Goal: Find contact information: Find contact information

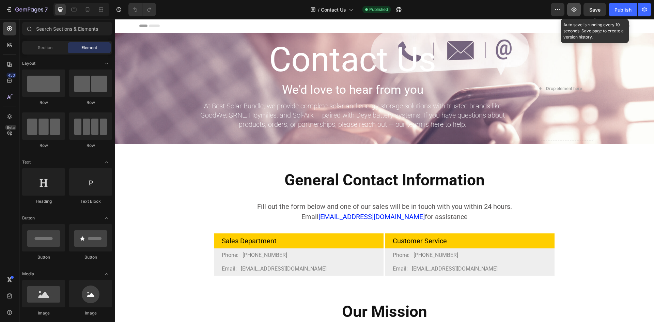
click at [581, 10] on button "button" at bounding box center [574, 10] width 14 height 14
click at [569, 253] on section "Sales Department Heading Row Phone: [PHONE_NUMBER] Text Block Row Email: [EMAIL…" at bounding box center [384, 252] width 442 height 48
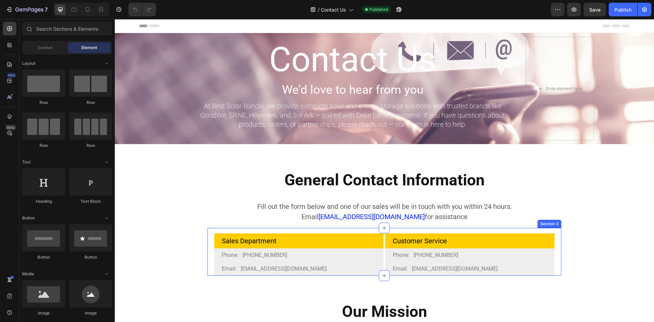
click at [552, 236] on div "Sales Department Heading Row Phone: [PHONE_NUMBER] Text Block Row Email: [EMAIL…" at bounding box center [384, 252] width 354 height 48
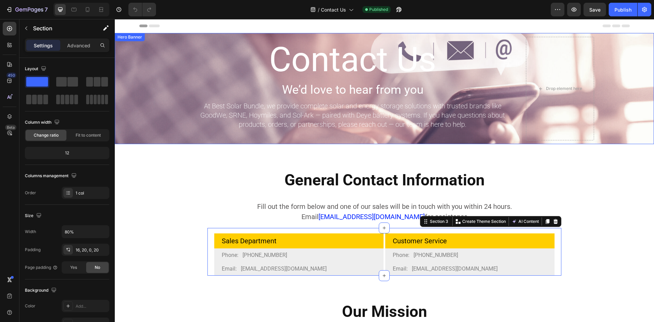
click at [149, 102] on div "Background Image" at bounding box center [384, 88] width 539 height 111
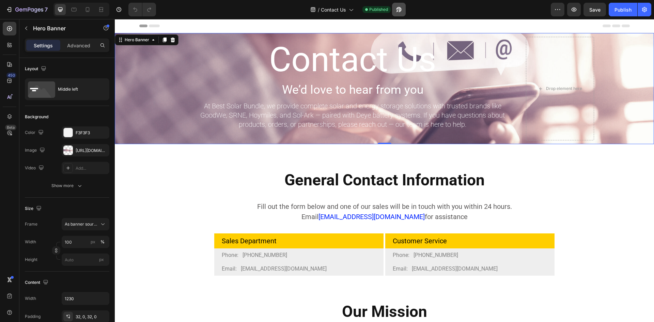
click at [399, 7] on icon "button" at bounding box center [398, 9] width 5 height 5
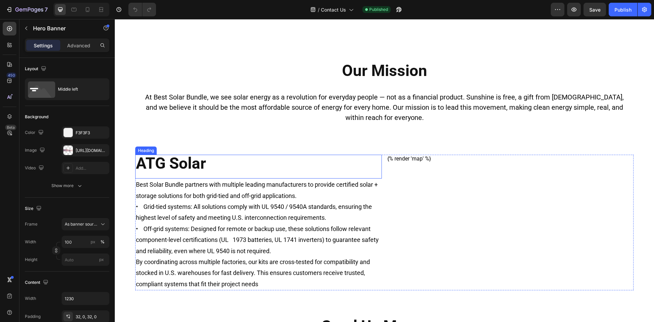
scroll to position [454, 0]
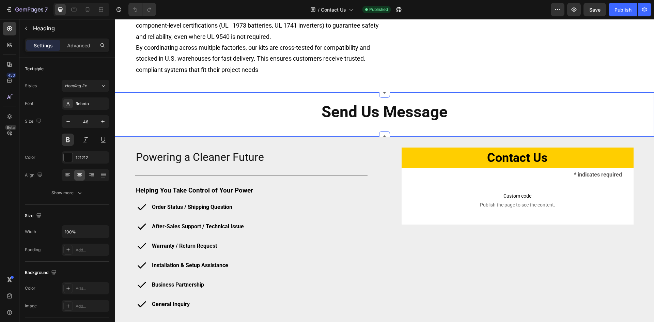
click at [384, 119] on div "Send Us Message Heading" at bounding box center [384, 111] width 491 height 17
click at [348, 80] on div "ATG Solar Heading Best Solar Bundle partners with multiple leading manufacturer…" at bounding box center [384, 10] width 498 height 141
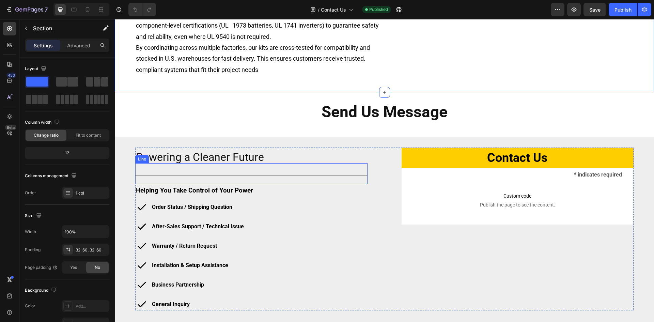
click at [305, 173] on div "Title Line" at bounding box center [251, 173] width 232 height 21
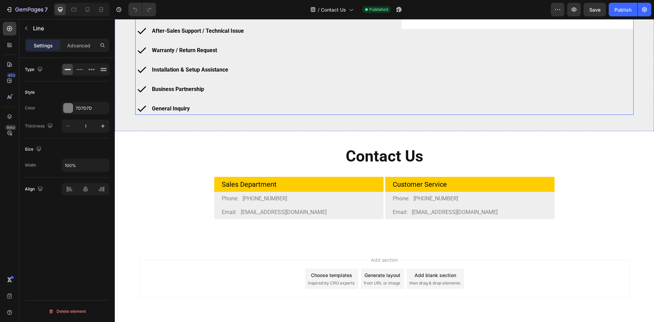
scroll to position [672, 0]
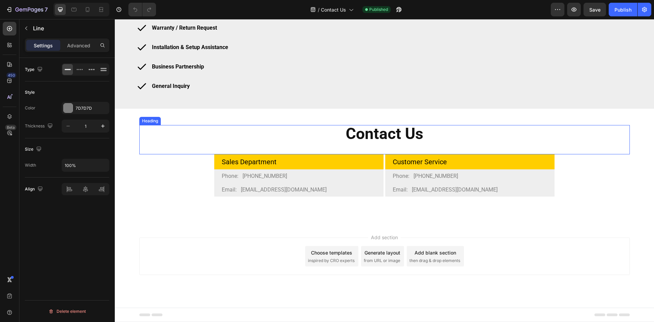
click at [168, 140] on h2 "Contact Us" at bounding box center [384, 133] width 491 height 17
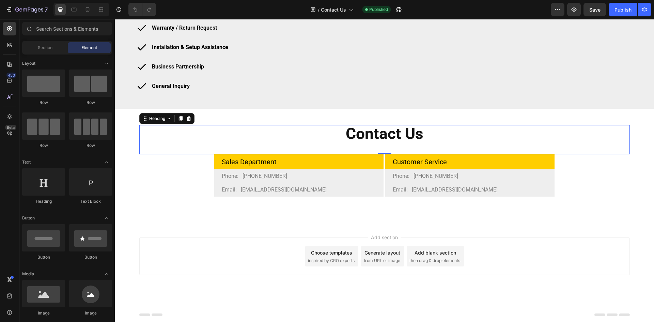
click at [171, 167] on section "Sales Department Heading Row Phone: [PHONE_NUMBER] Text Block Row Email: [EMAIL…" at bounding box center [384, 189] width 442 height 70
click at [205, 127] on h2 "Contact Us" at bounding box center [384, 133] width 491 height 17
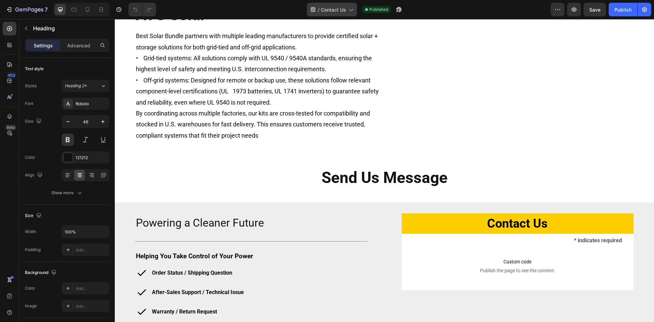
scroll to position [104, 0]
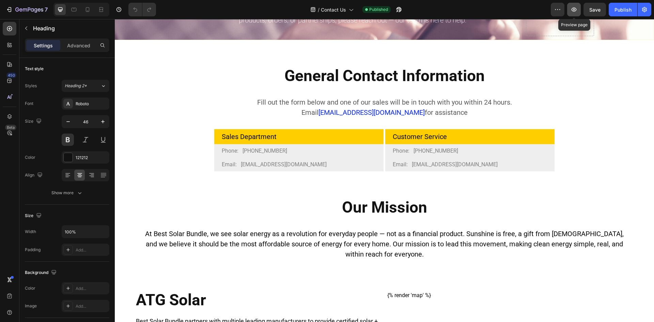
click at [574, 8] on icon "button" at bounding box center [574, 9] width 5 height 4
